Goal: Information Seeking & Learning: Learn about a topic

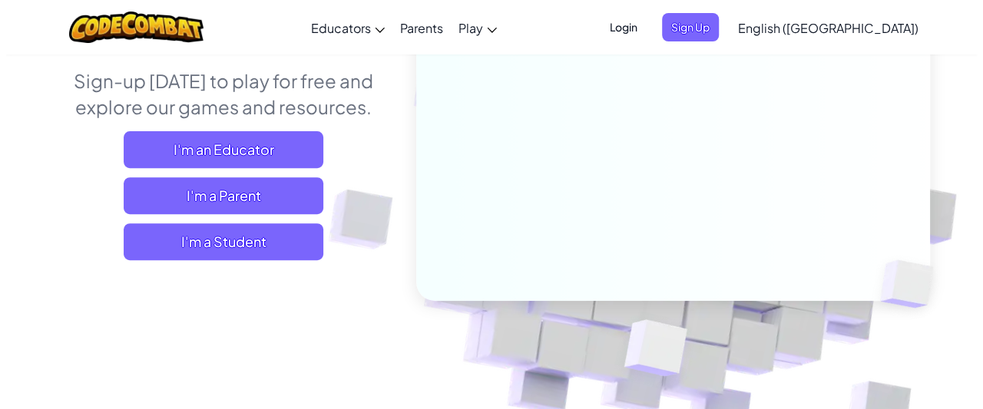
scroll to position [195, 0]
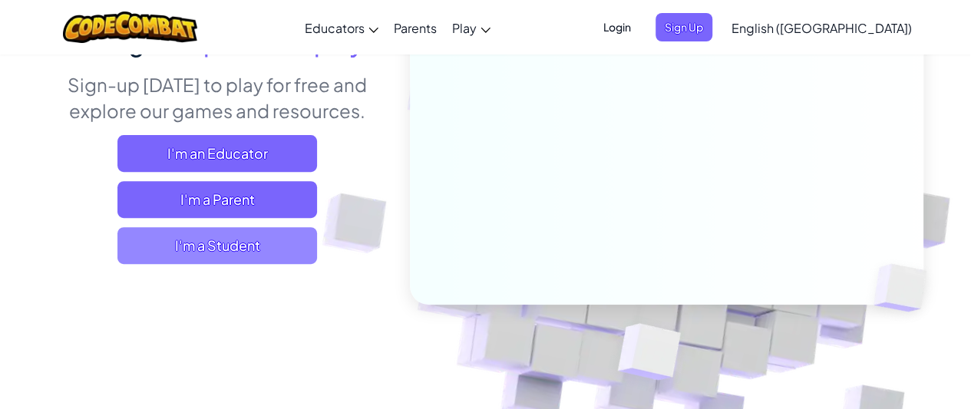
click at [236, 251] on span "I'm a Student" at bounding box center [217, 245] width 200 height 37
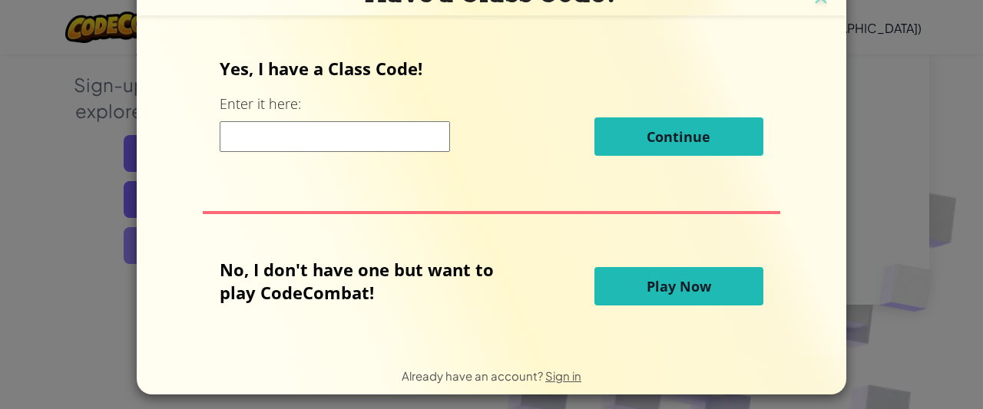
scroll to position [0, 0]
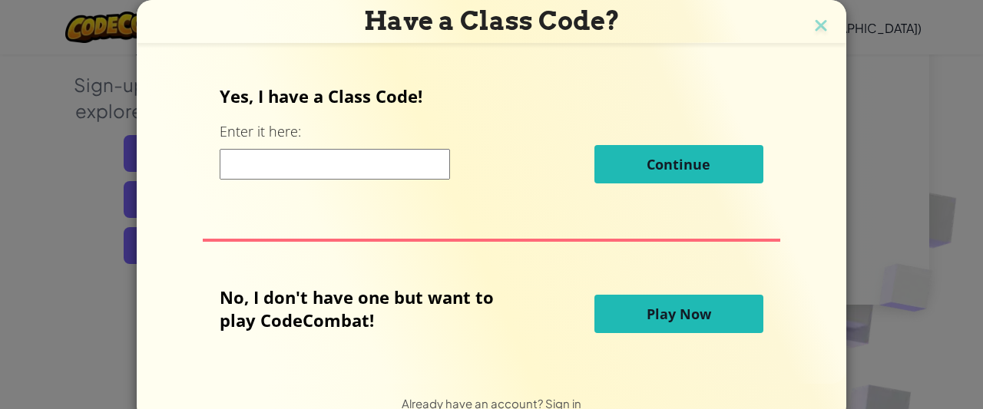
click at [244, 147] on div "Continue" at bounding box center [491, 164] width 543 height 38
click at [246, 157] on input at bounding box center [335, 164] width 230 height 31
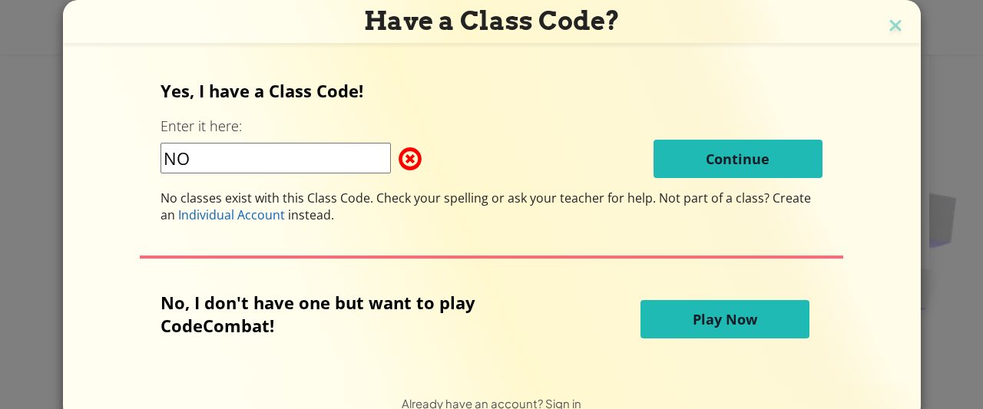
click at [301, 146] on input "NO" at bounding box center [275, 158] width 230 height 31
type input "N"
click at [696, 314] on span "Play Now" at bounding box center [725, 319] width 64 height 18
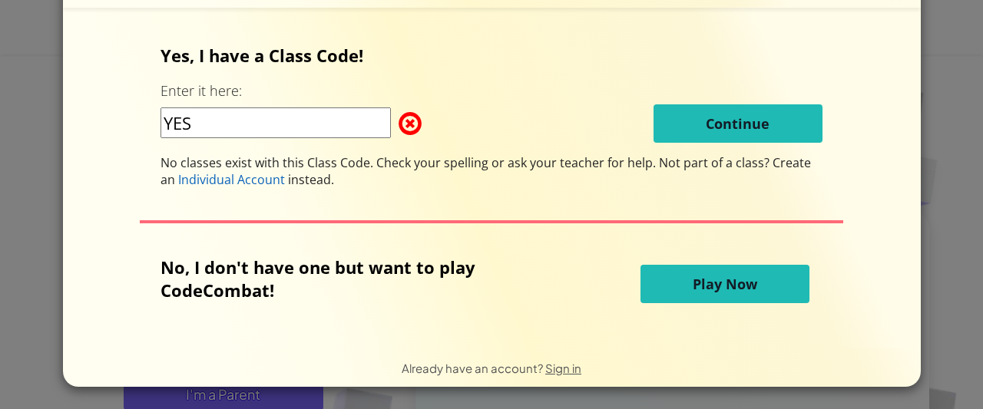
click at [279, 118] on input "YES" at bounding box center [275, 122] width 230 height 31
type input "Y"
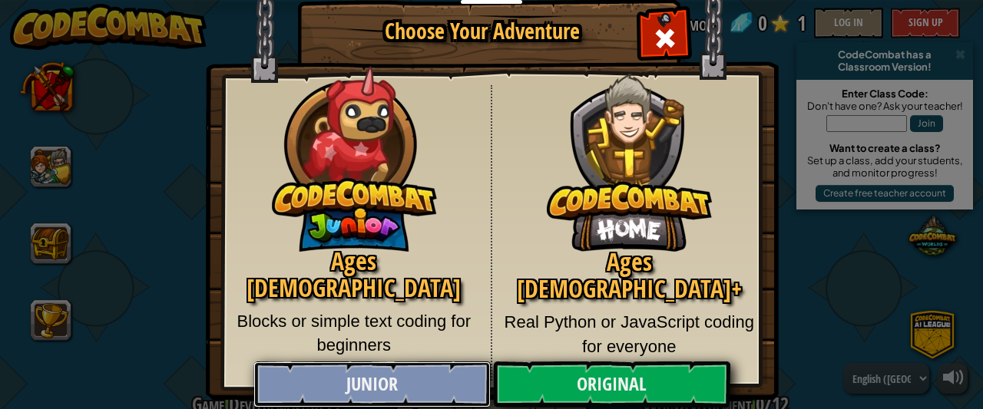
click at [381, 392] on link "Junior" at bounding box center [371, 385] width 236 height 46
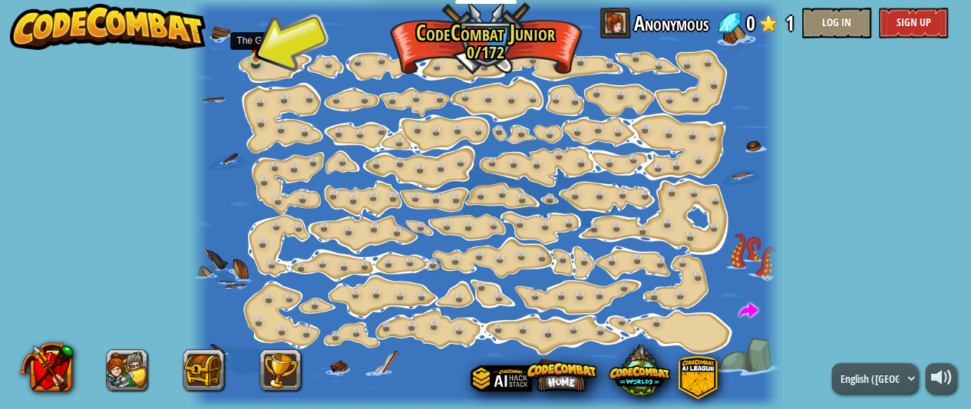
click at [257, 41] on img at bounding box center [256, 45] width 12 height 28
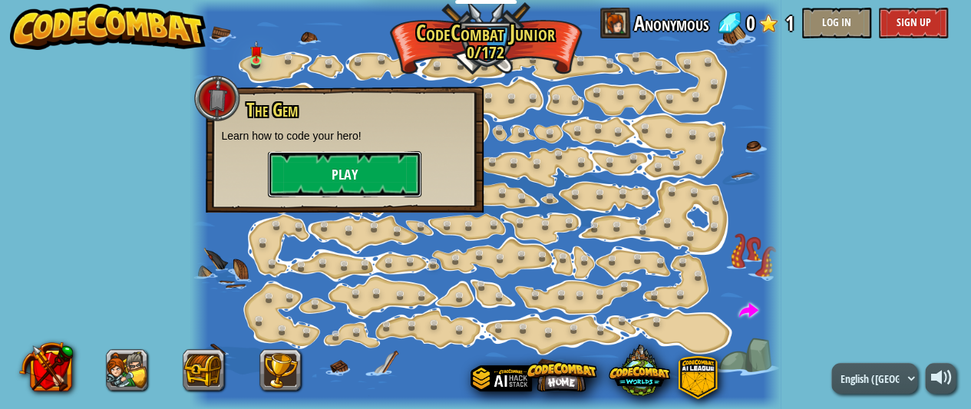
click at [336, 177] on button "Play" at bounding box center [345, 174] width 154 height 46
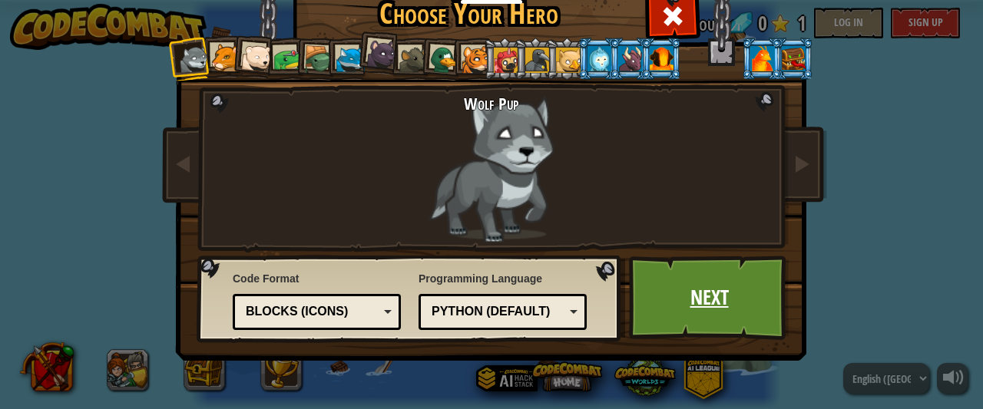
click at [719, 293] on link "Next" at bounding box center [709, 298] width 160 height 84
